Goal: Task Accomplishment & Management: Use online tool/utility

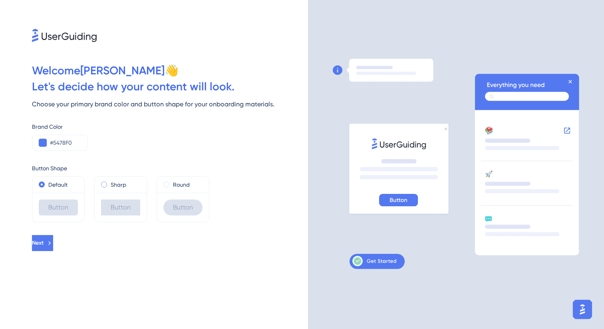
click at [108, 188] on div "Sharp" at bounding box center [120, 185] width 39 height 10
click at [50, 179] on div "Default" at bounding box center [58, 185] width 52 height 16
click at [49, 185] on label "Default" at bounding box center [57, 185] width 19 height 10
click at [183, 181] on label "Round" at bounding box center [181, 185] width 17 height 10
click at [59, 187] on label "Default" at bounding box center [57, 185] width 19 height 10
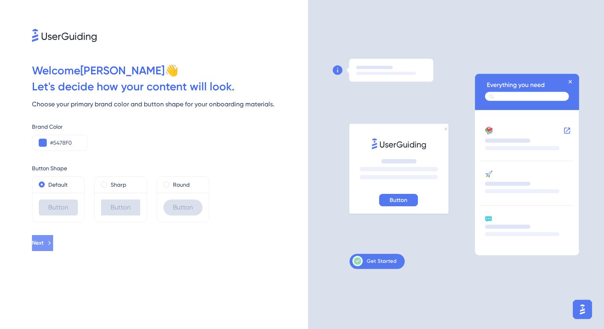
click at [53, 244] on icon at bounding box center [49, 242] width 7 height 7
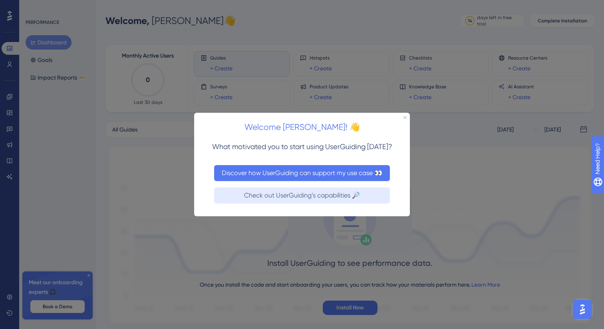
click at [294, 170] on button "Discover how UserGuiding can support my use case 👀" at bounding box center [302, 173] width 176 height 16
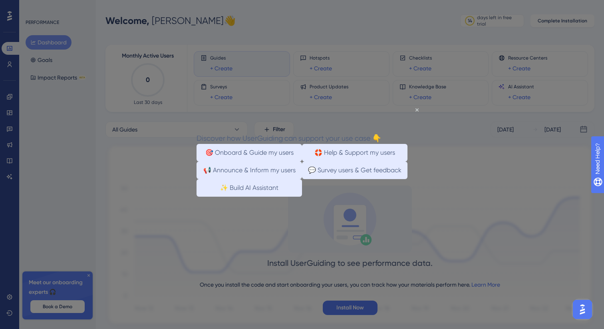
click at [381, 132] on div "Discover how UserGuiding can support your use case 👇" at bounding box center [288, 138] width 185 height 12
click at [417, 109] on icon "Close Preview" at bounding box center [416, 109] width 3 height 3
